Goal: Task Accomplishment & Management: Use online tool/utility

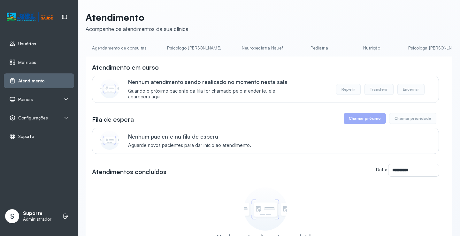
click at [233, 62] on div "**********" at bounding box center [269, 174] width 366 height 236
click at [354, 52] on link "Assistente Social" at bounding box center [377, 48] width 46 height 11
click at [409, 51] on link "Triagem" at bounding box center [431, 48] width 45 height 11
click at [354, 47] on link "Assistente Social" at bounding box center [377, 48] width 46 height 11
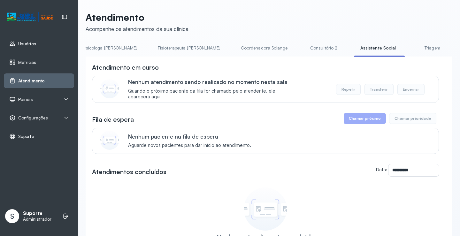
click at [409, 47] on link "Triagem" at bounding box center [431, 48] width 45 height 11
click at [354, 47] on link "Assistente Social" at bounding box center [377, 48] width 46 height 11
click at [409, 52] on link "Triagem" at bounding box center [431, 48] width 45 height 11
click at [354, 50] on link "Assistente Social" at bounding box center [377, 48] width 46 height 11
click at [354, 50] on link "Assistente Social" at bounding box center [378, 48] width 49 height 11
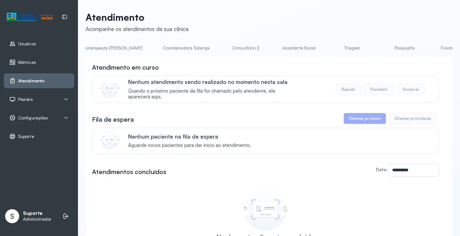
scroll to position [0, 406]
click at [275, 45] on link "Assistente Social" at bounding box center [298, 48] width 46 height 11
click at [328, 48] on link "Triagem" at bounding box center [350, 48] width 45 height 11
click at [326, 48] on link "Triagem" at bounding box center [348, 48] width 45 height 11
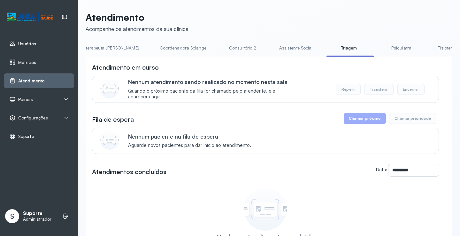
click at [273, 49] on link "Assistente Social" at bounding box center [296, 48] width 46 height 11
click at [328, 51] on link "Triagem" at bounding box center [350, 48] width 45 height 11
click at [273, 49] on link "Assistente Social" at bounding box center [296, 48] width 46 height 11
click at [328, 48] on link "Triagem" at bounding box center [350, 48] width 45 height 11
click at [273, 48] on link "Assistente Social" at bounding box center [296, 48] width 46 height 11
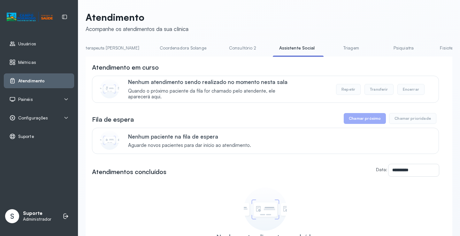
click at [328, 49] on link "Triagem" at bounding box center [350, 48] width 45 height 11
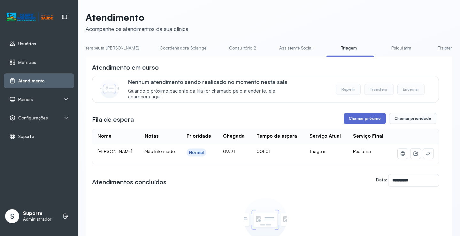
click at [348, 119] on button "Chamar próximo" at bounding box center [364, 118] width 42 height 11
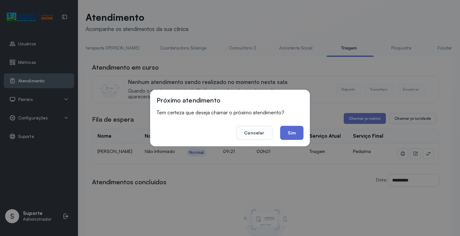
click at [294, 132] on button "Sim" at bounding box center [291, 133] width 23 height 14
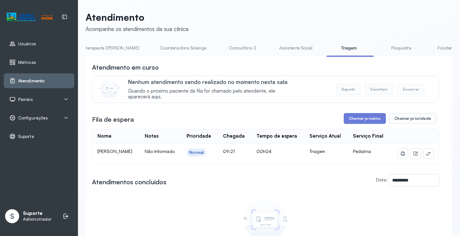
click at [273, 50] on link "Assistente Social" at bounding box center [296, 48] width 46 height 11
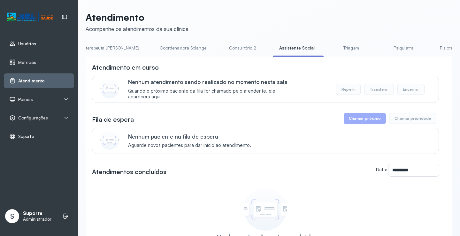
click at [328, 50] on link "Triagem" at bounding box center [350, 48] width 45 height 11
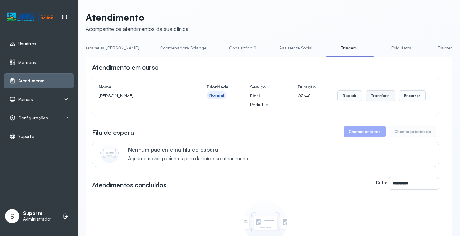
click at [374, 95] on button "Transferir" at bounding box center [379, 95] width 29 height 11
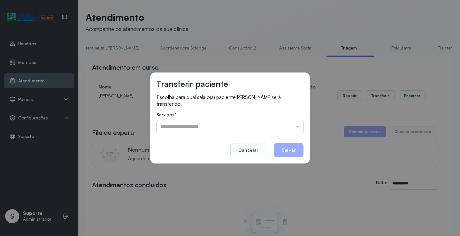
click at [300, 127] on input "text" at bounding box center [229, 126] width 147 height 13
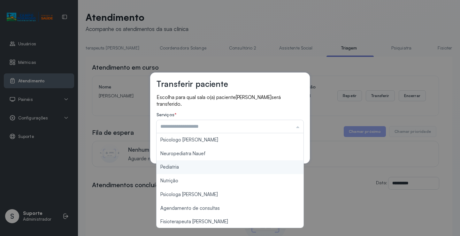
type input "*********"
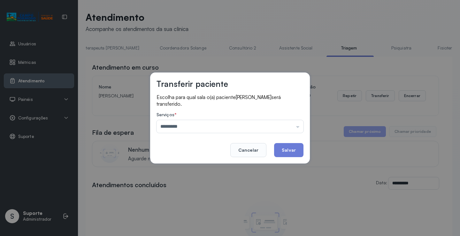
click at [272, 165] on div "Transferir paciente Escolha para qual sala o(a) paciente Ana Teresa Souza Silva…" at bounding box center [230, 118] width 460 height 236
click at [286, 155] on button "Salvar" at bounding box center [288, 150] width 29 height 14
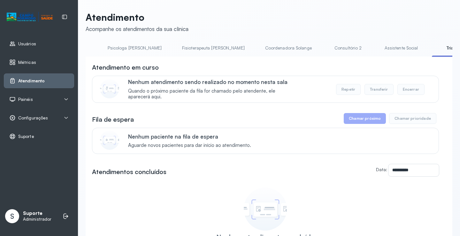
scroll to position [0, 299]
click at [379, 50] on link "Assistente Social" at bounding box center [402, 48] width 46 height 11
click at [435, 51] on link "Triagem" at bounding box center [457, 48] width 45 height 11
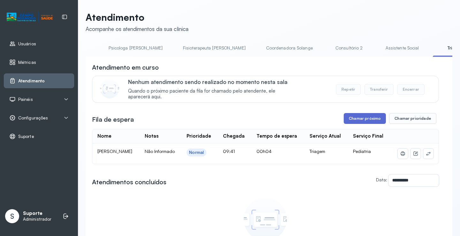
click at [361, 117] on button "Chamar próximo" at bounding box center [364, 118] width 42 height 11
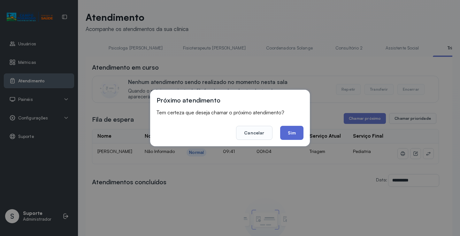
click at [296, 128] on button "Sim" at bounding box center [291, 133] width 23 height 14
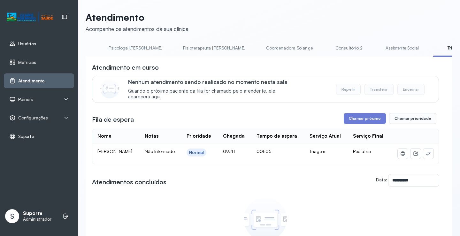
click at [379, 51] on link "Assistente Social" at bounding box center [402, 48] width 46 height 11
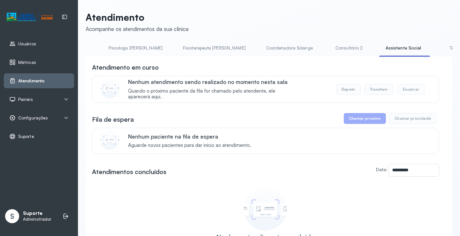
click at [435, 50] on link "Triagem" at bounding box center [457, 48] width 45 height 11
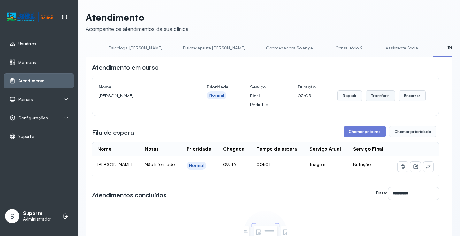
click at [366, 99] on button "Transferir" at bounding box center [379, 95] width 29 height 11
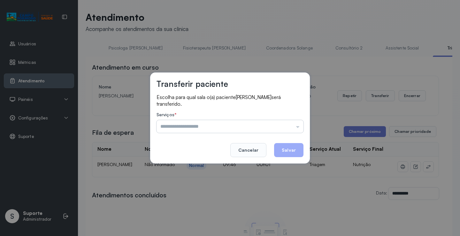
click at [299, 125] on input "text" at bounding box center [229, 126] width 147 height 13
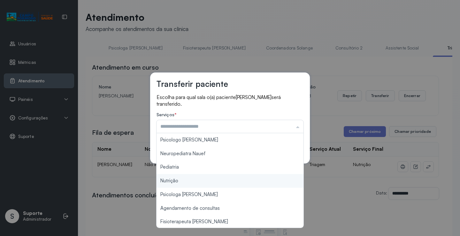
type input "********"
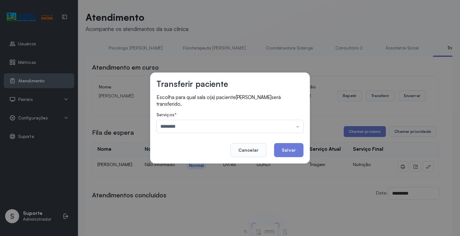
click at [229, 179] on div "Transferir paciente Escolha para qual sala o(a) paciente ALICIA ALVES LIRO será…" at bounding box center [230, 118] width 460 height 236
click at [288, 153] on button "Salvar" at bounding box center [288, 150] width 29 height 14
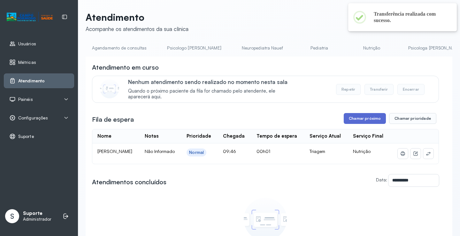
click at [347, 121] on button "Chamar próximo" at bounding box center [364, 118] width 42 height 11
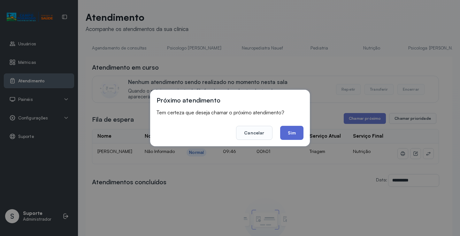
click at [300, 134] on button "Sim" at bounding box center [291, 133] width 23 height 14
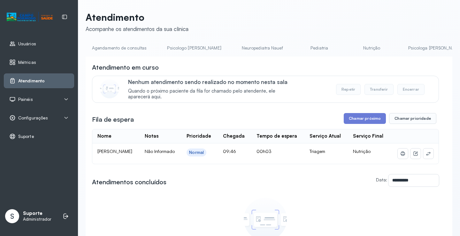
drag, startPoint x: 223, startPoint y: 58, endPoint x: 255, endPoint y: 60, distance: 32.6
click at [255, 60] on div "**********" at bounding box center [269, 179] width 366 height 246
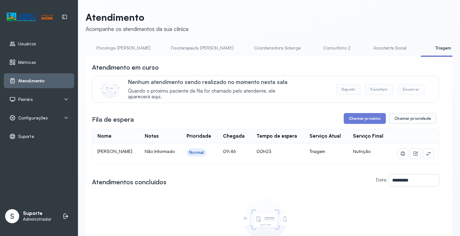
scroll to position [0, 325]
click at [354, 50] on link "Assistente Social" at bounding box center [377, 48] width 46 height 11
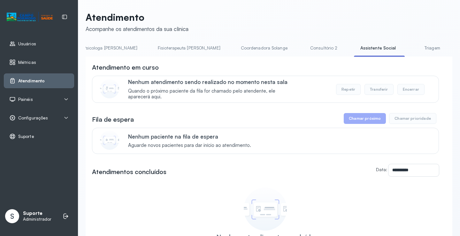
click at [409, 50] on link "Triagem" at bounding box center [431, 48] width 45 height 11
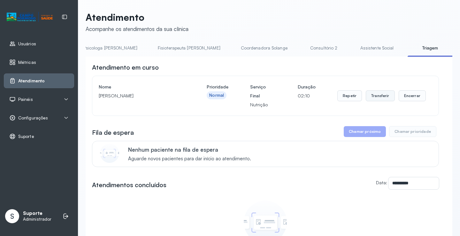
click at [379, 97] on button "Transferir" at bounding box center [379, 95] width 29 height 11
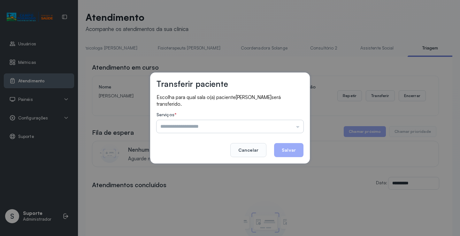
click at [300, 127] on input "text" at bounding box center [229, 126] width 147 height 13
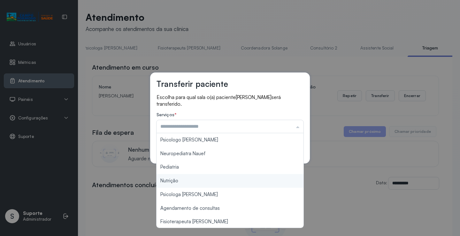
type input "********"
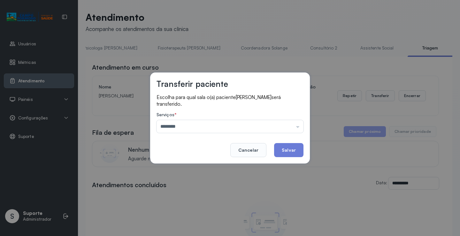
click at [223, 179] on div "Transferir paciente Escolha para qual sala o(a) paciente Livia Sophia Santos Ol…" at bounding box center [230, 118] width 460 height 236
click at [287, 153] on button "Salvar" at bounding box center [288, 150] width 29 height 14
